Goal: Transaction & Acquisition: Purchase product/service

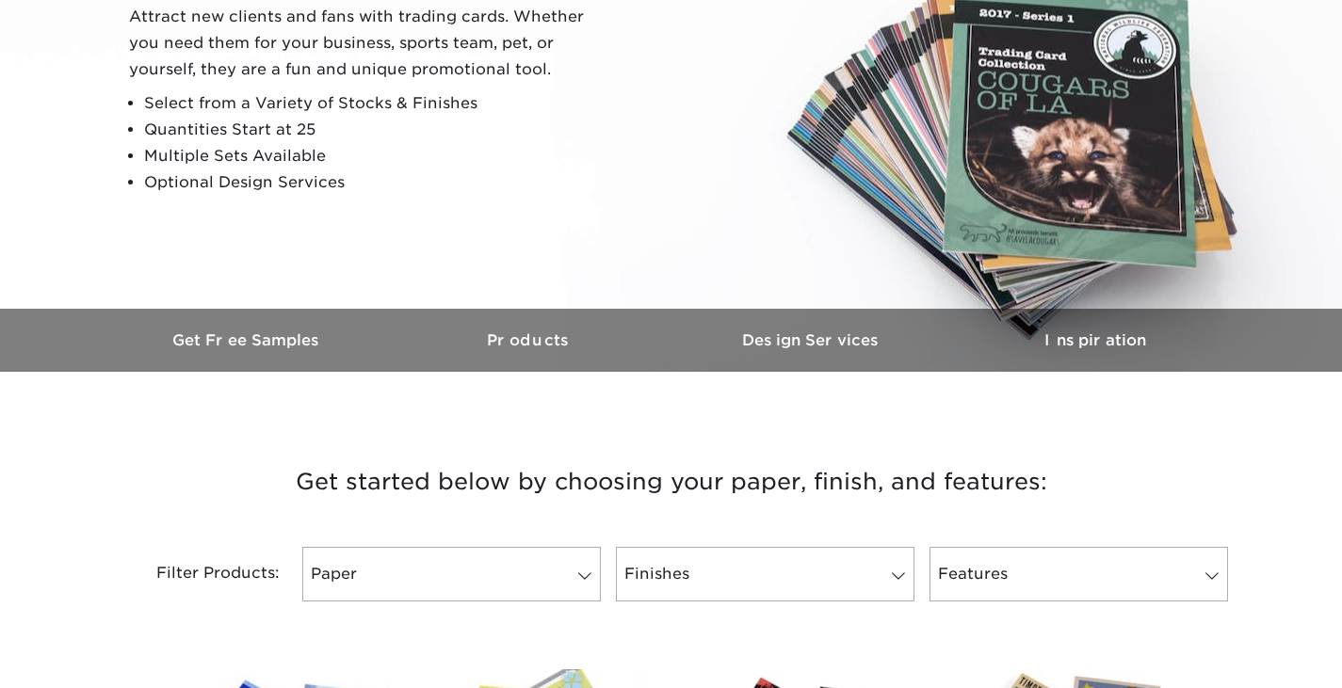
scroll to position [565, 0]
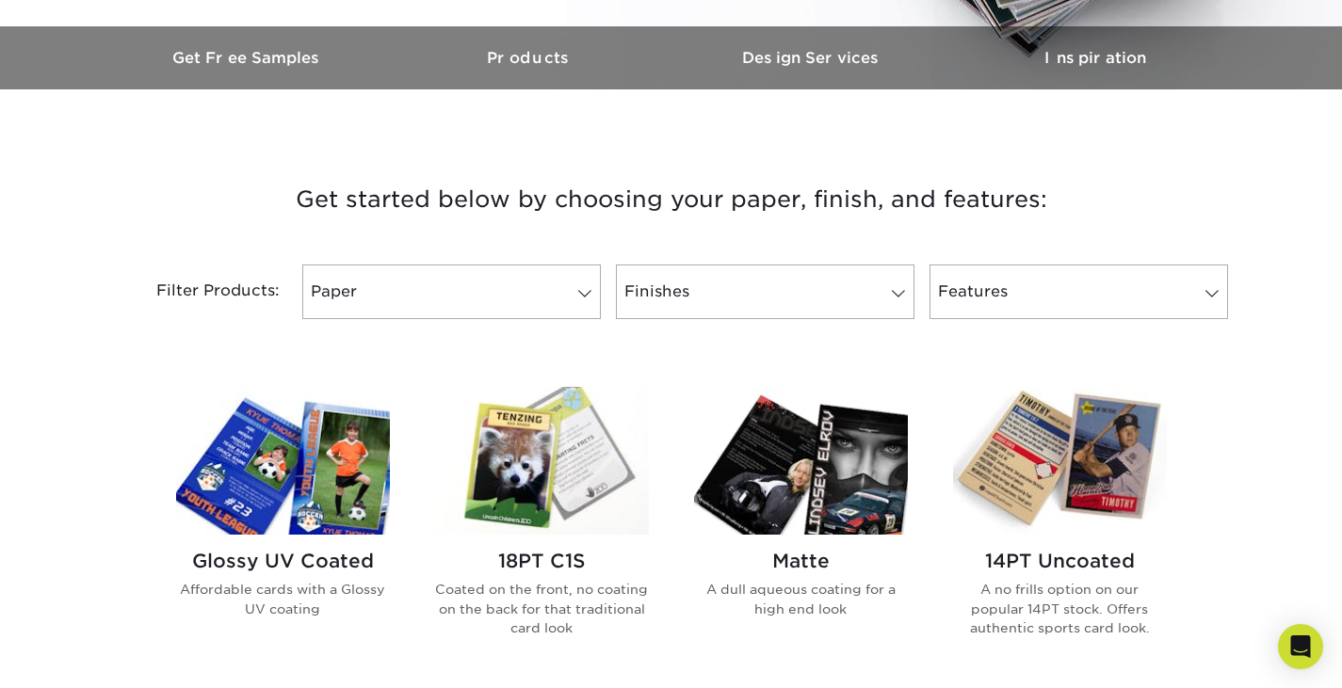
click at [333, 491] on img at bounding box center [283, 461] width 214 height 148
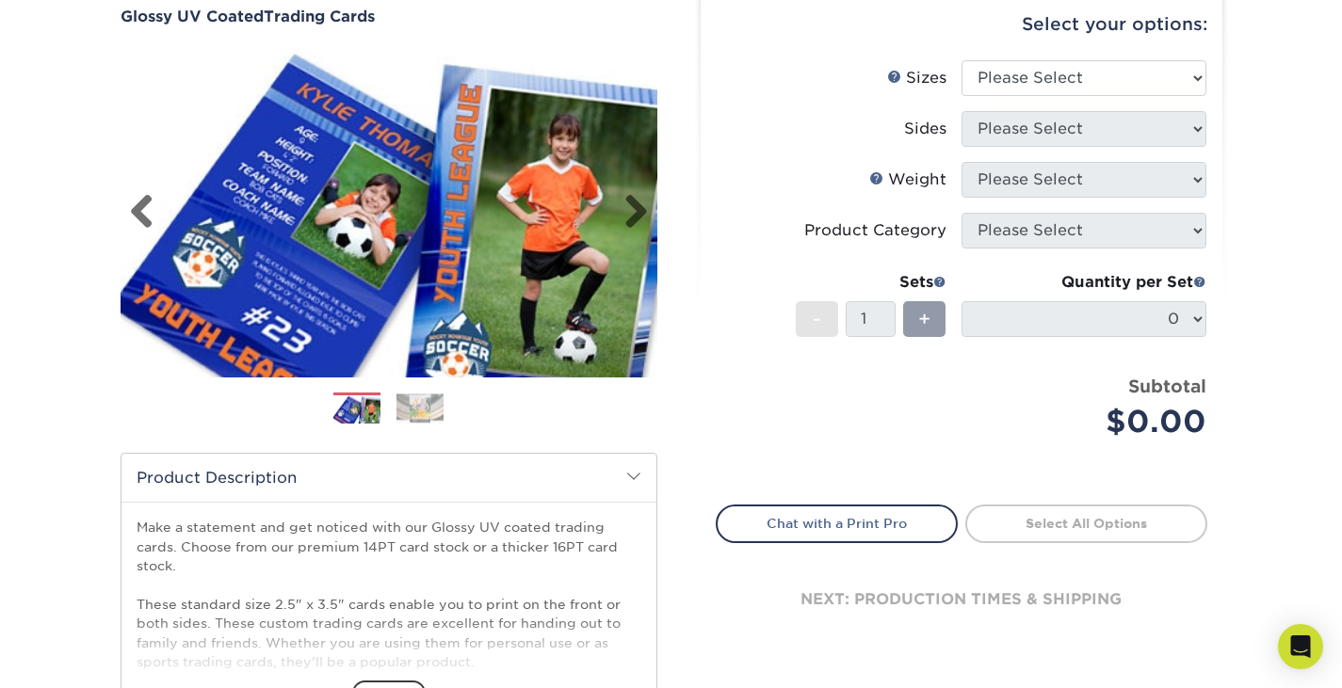
scroll to position [188, 0]
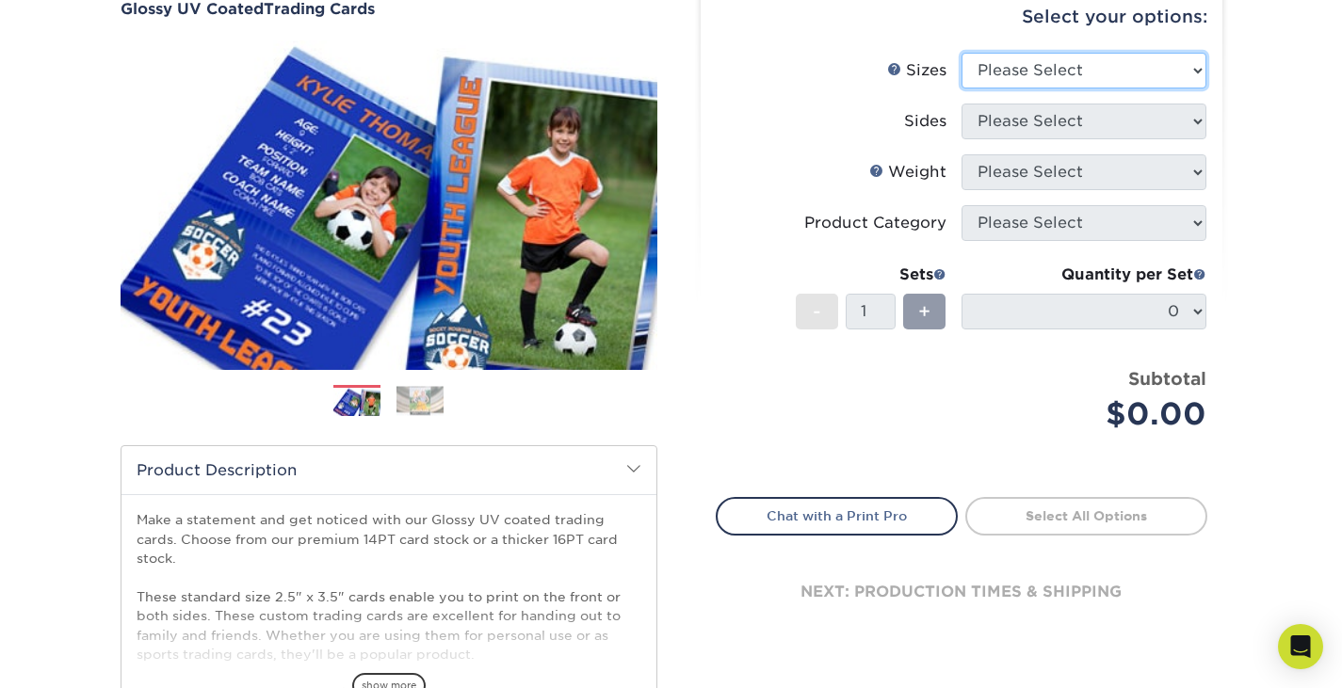
click at [1072, 62] on select "Please Select 2.5" x 3.5"" at bounding box center [1083, 71] width 245 height 36
select select "2.50x3.50"
click at [961, 53] on select "Please Select 2.5" x 3.5"" at bounding box center [1083, 71] width 245 height 36
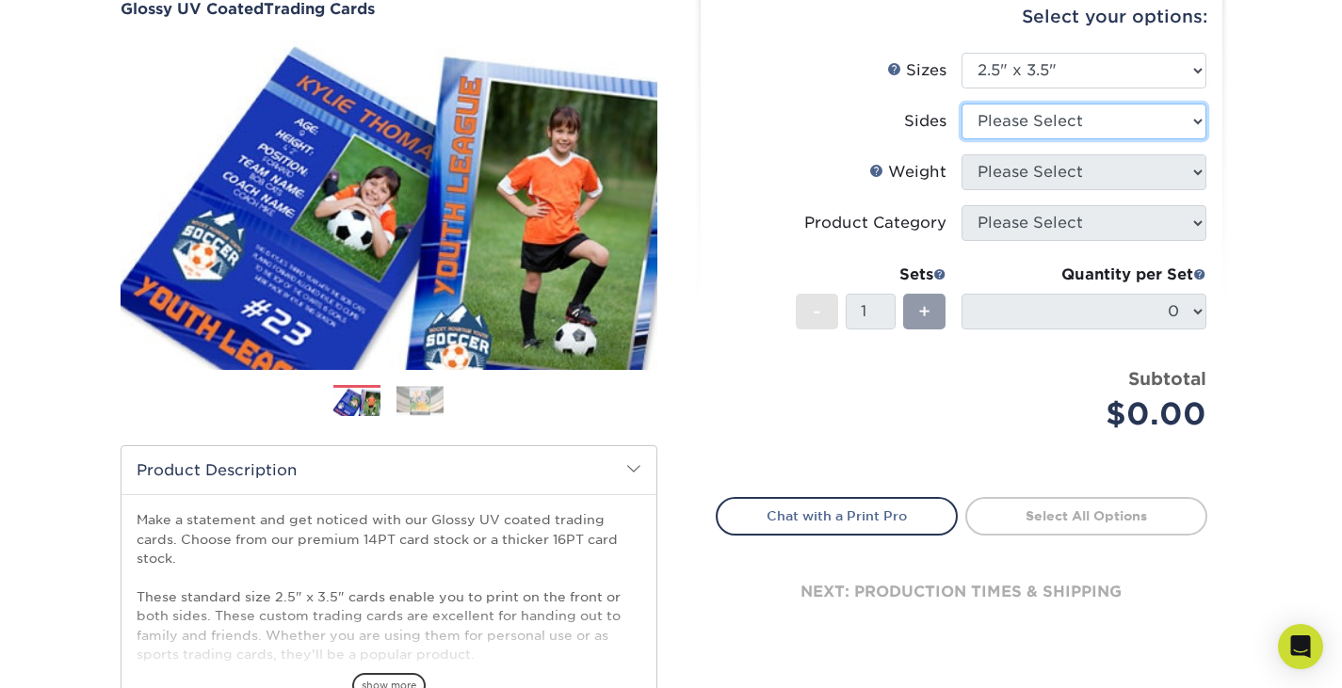
click at [1060, 121] on select "Please Select Print Both Sides Print Front Only" at bounding box center [1083, 122] width 245 height 36
select select "13abbda7-1d64-4f25-8bb2-c179b224825d"
click at [961, 104] on select "Please Select Print Both Sides Print Front Only" at bounding box center [1083, 122] width 245 height 36
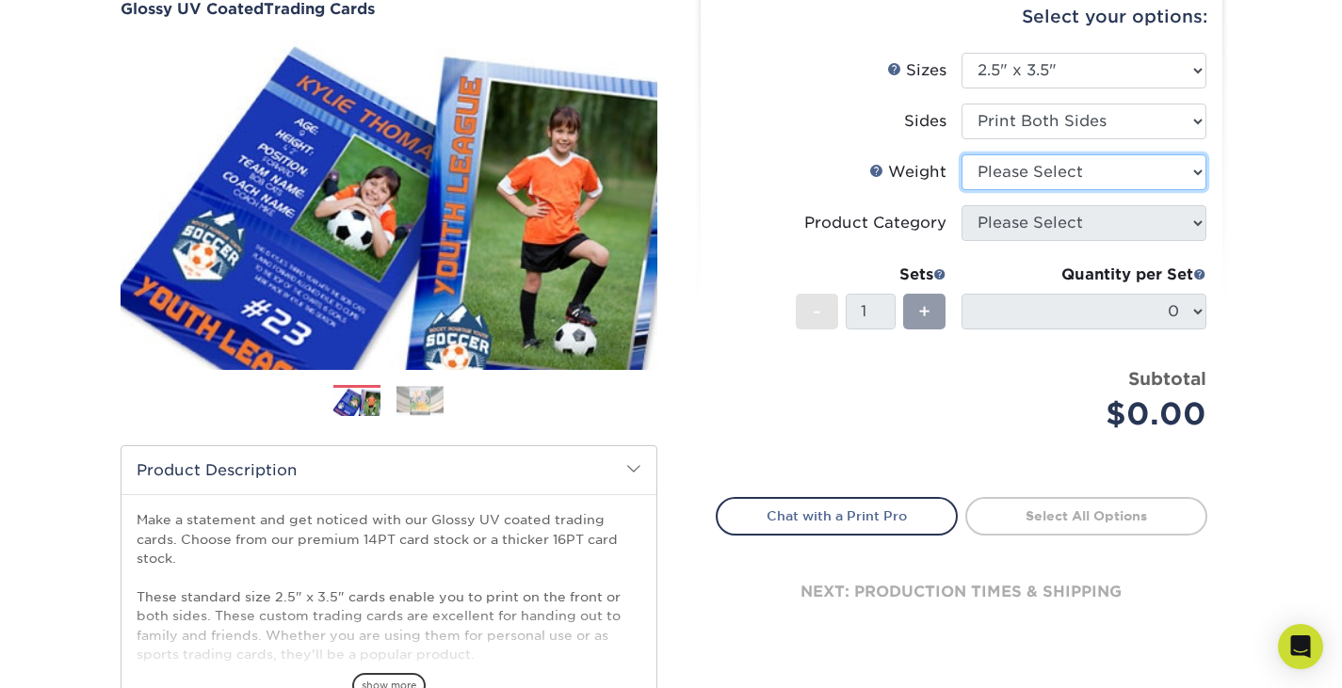
click at [1100, 171] on select "Please Select 16PT 14PT 18PT C1S" at bounding box center [1083, 172] width 245 height 36
select select "16PT"
click at [961, 154] on select "Please Select 16PT 14PT 18PT C1S" at bounding box center [1083, 172] width 245 height 36
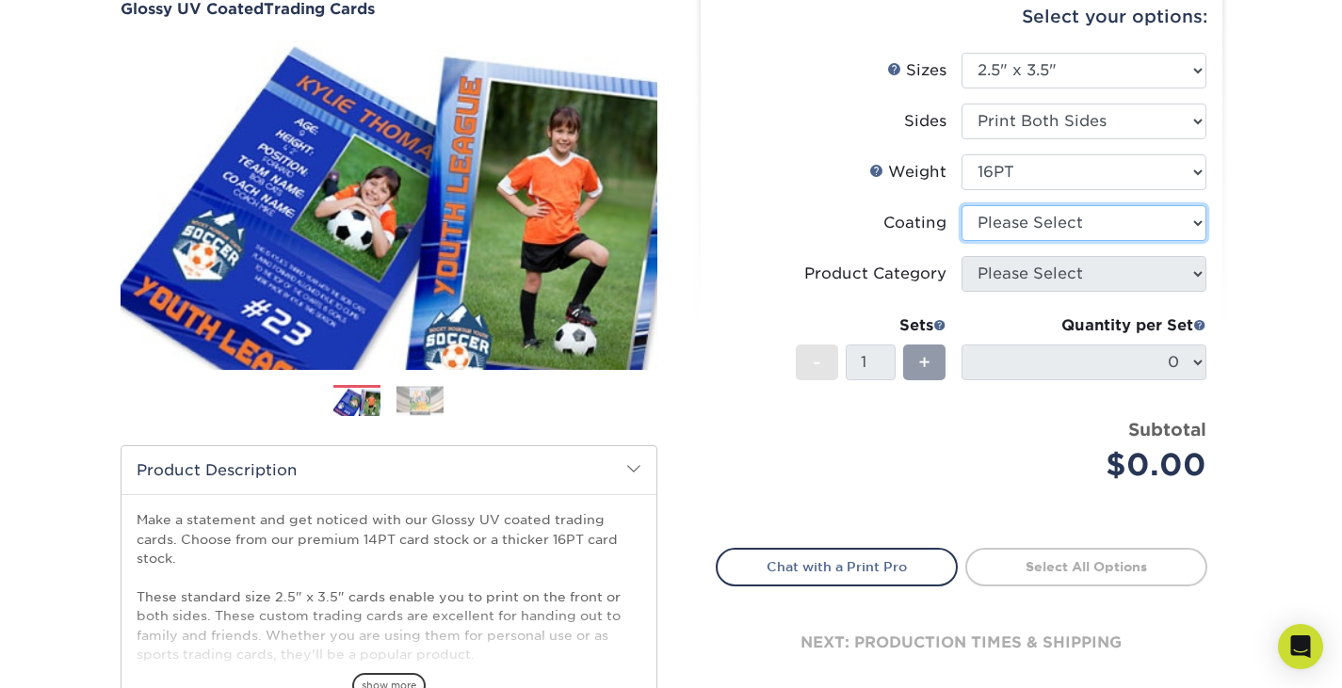
click at [1089, 224] on select at bounding box center [1083, 223] width 245 height 36
select select "ae367451-b2b8-45df-a344-0f05b6a12993"
click at [961, 205] on select at bounding box center [1083, 223] width 245 height 36
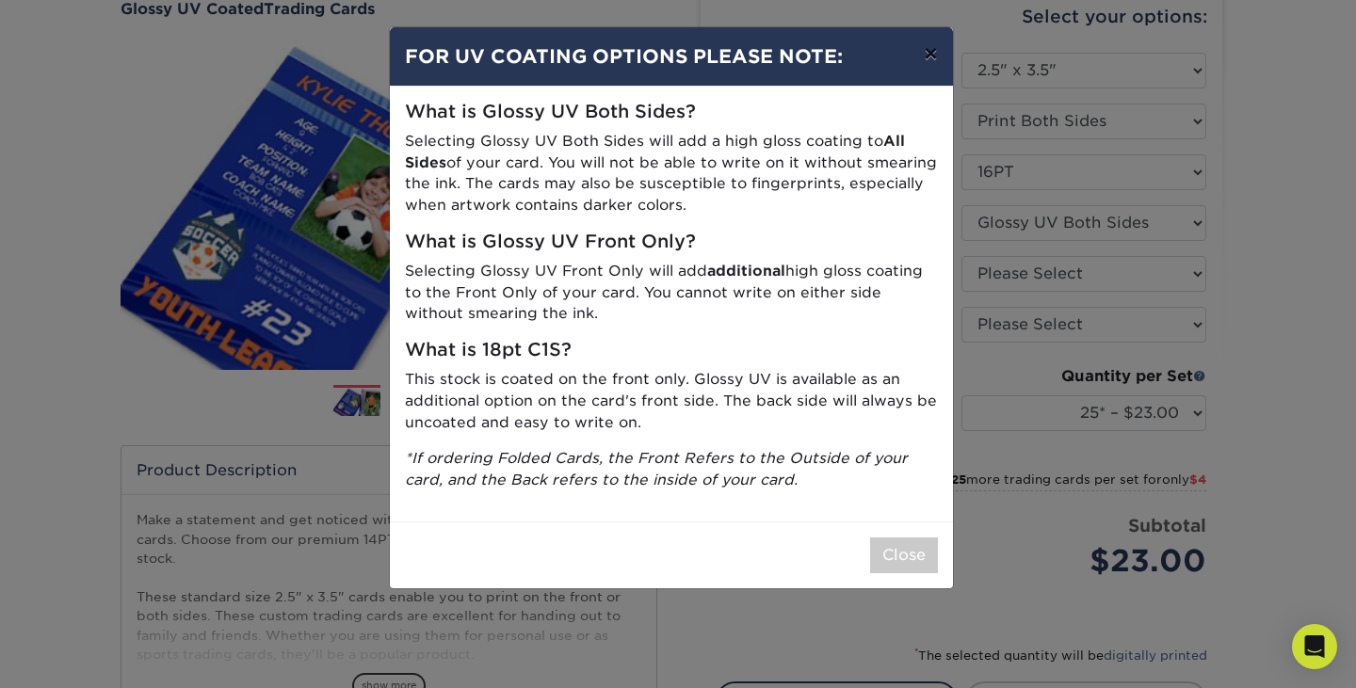
click at [929, 57] on button "×" at bounding box center [930, 53] width 43 height 53
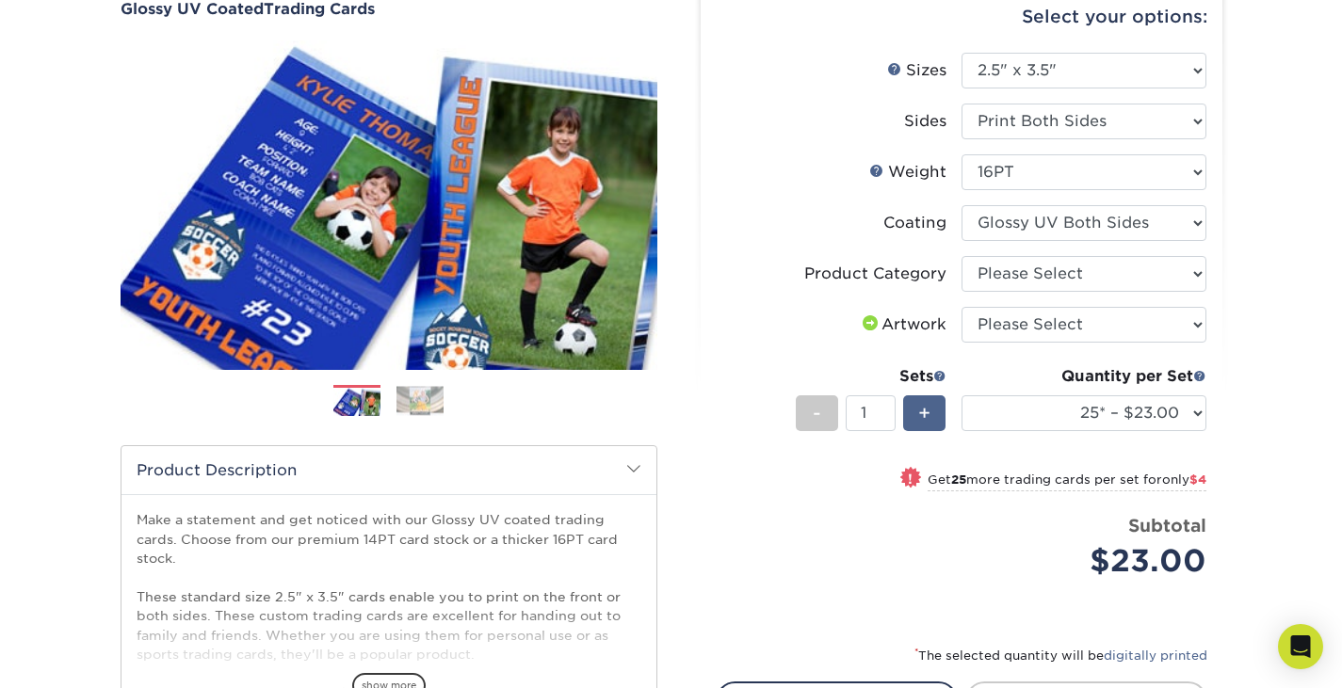
click at [907, 406] on div "+" at bounding box center [924, 413] width 42 height 36
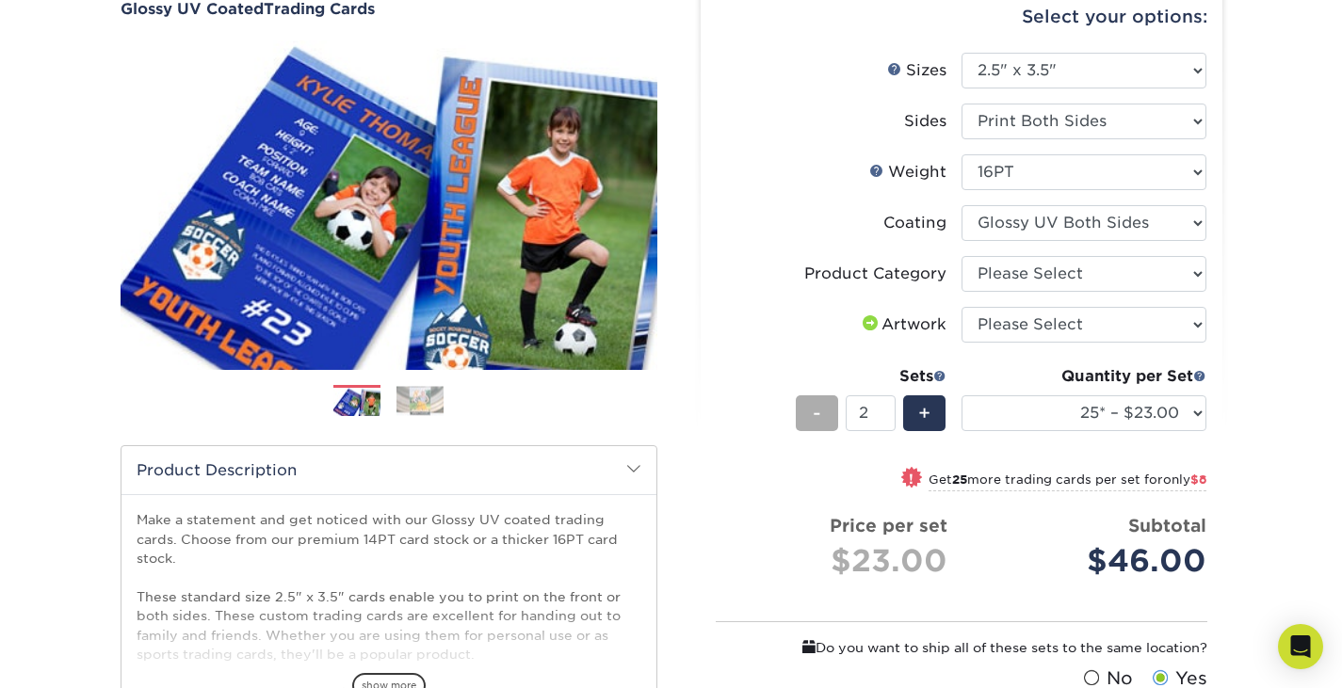
click at [817, 405] on span "-" at bounding box center [817, 413] width 8 height 28
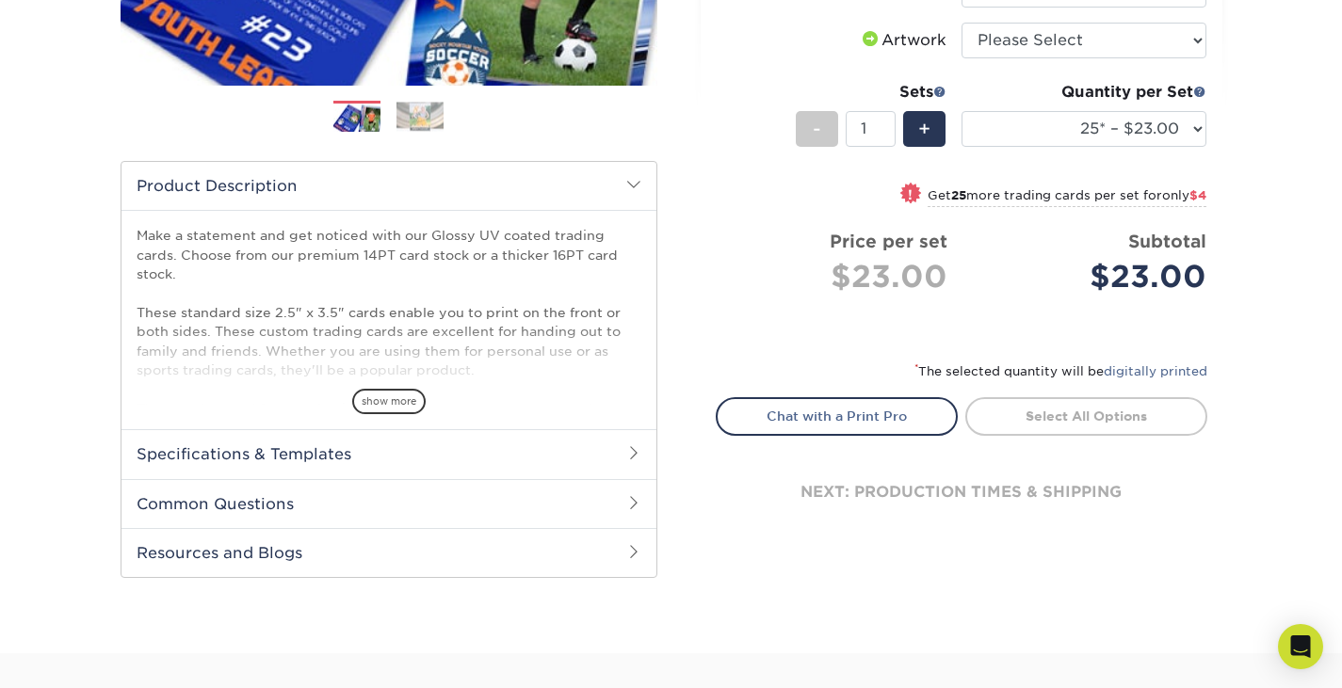
scroll to position [565, 0]
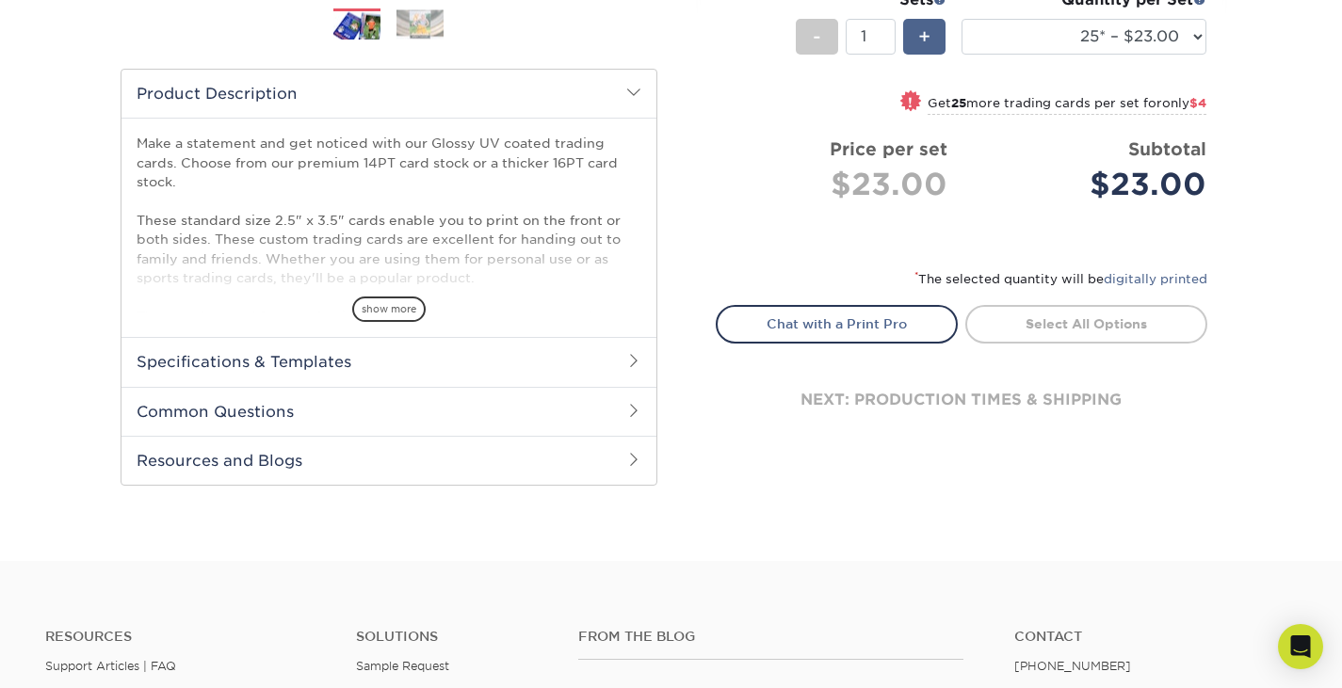
click at [919, 37] on span "+" at bounding box center [924, 37] width 12 height 28
type input "2"
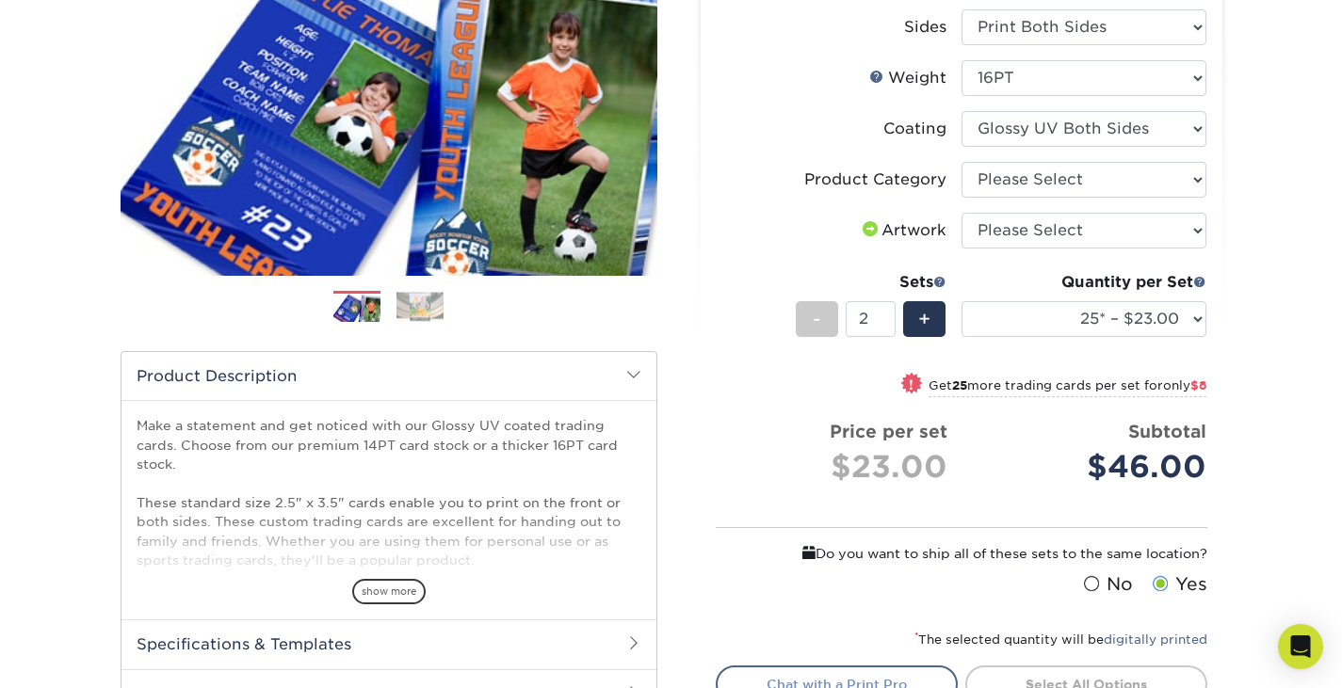
scroll to position [0, 0]
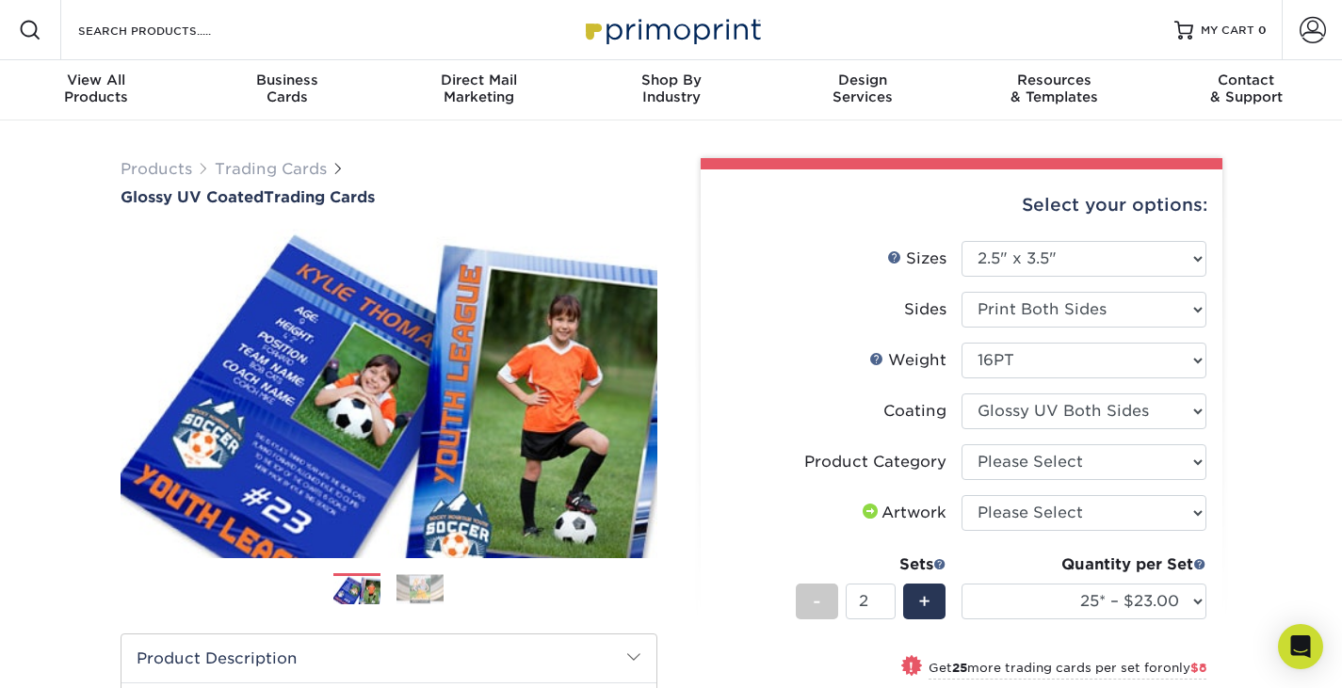
click at [84, 481] on div "Products Trading Cards Glossy UV Coated Trading Cards Previous Next /" at bounding box center [671, 644] width 1342 height 1046
